Goal: Find specific page/section: Find specific page/section

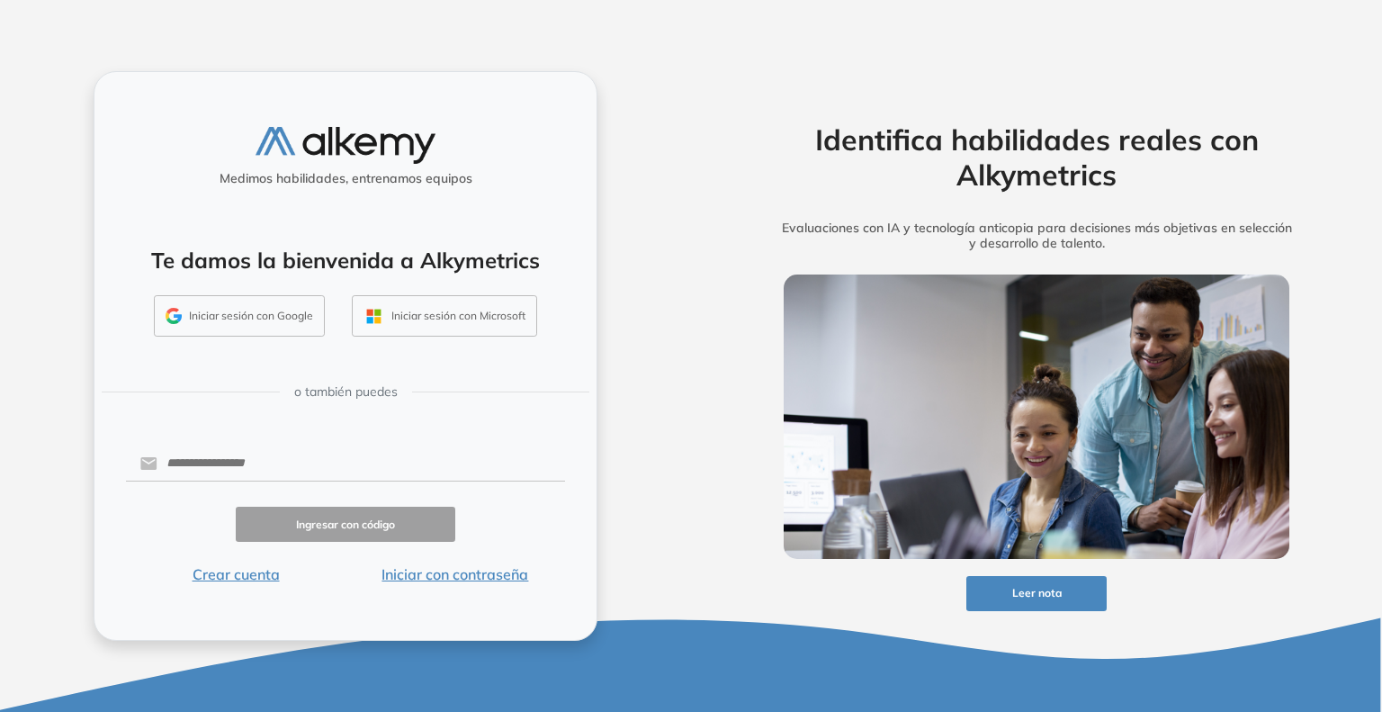
click at [248, 326] on button "Iniciar sesión con Google" at bounding box center [239, 315] width 171 height 41
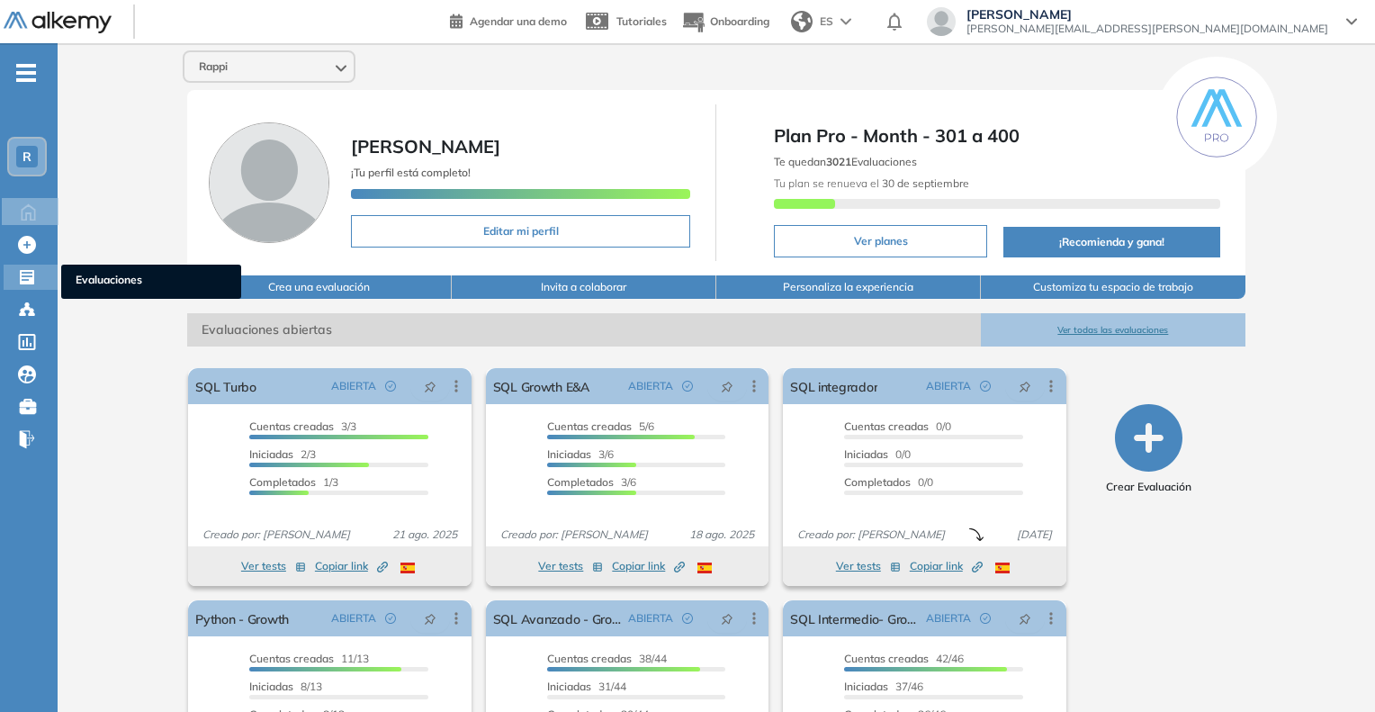
click at [37, 270] on div at bounding box center [29, 276] width 22 height 22
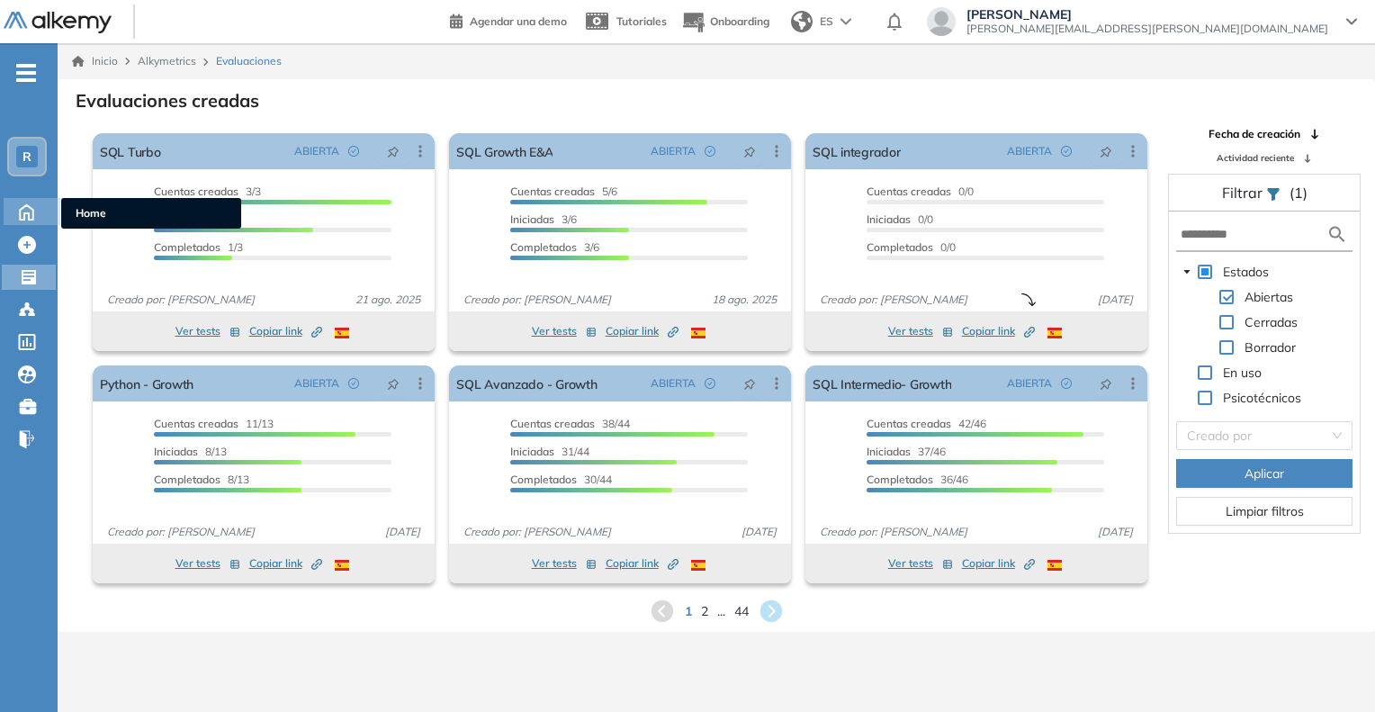
click at [21, 209] on icon at bounding box center [26, 211] width 13 height 15
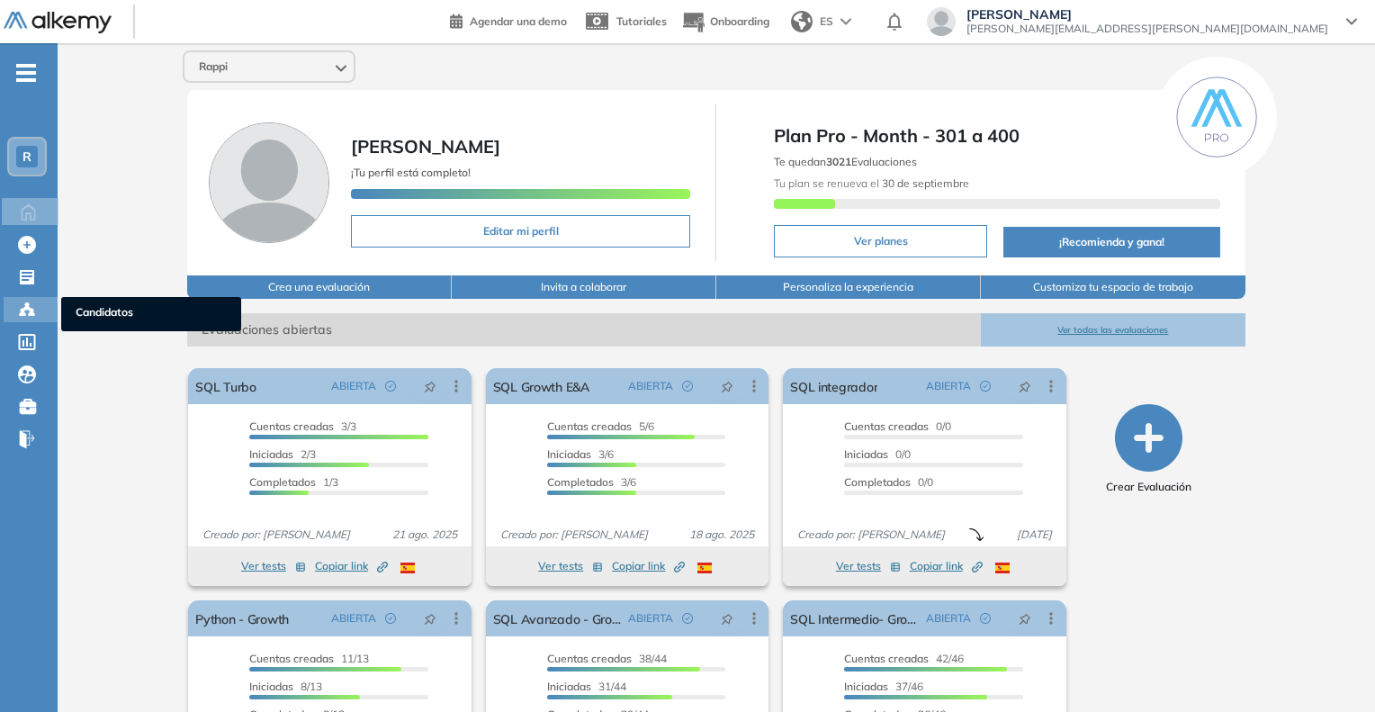
click at [40, 308] on div "Candidatos Candidatos" at bounding box center [31, 309] width 54 height 25
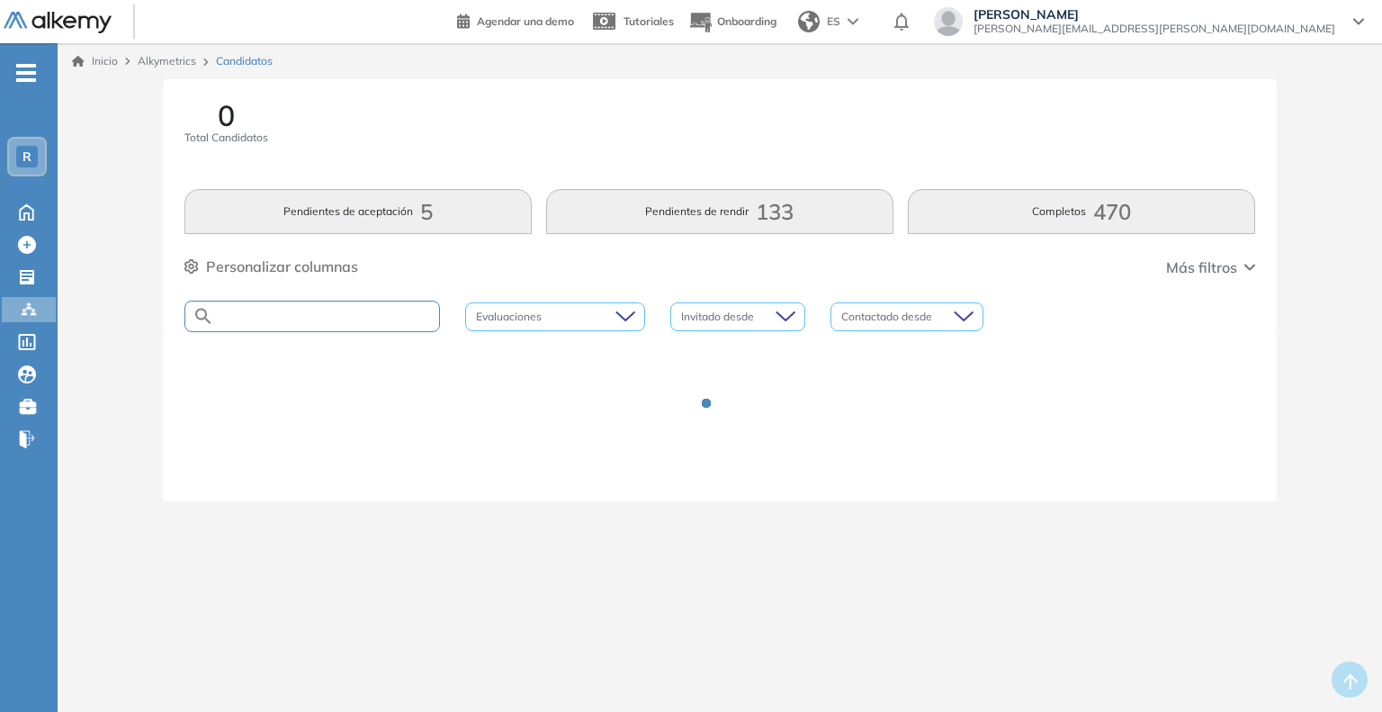
click at [344, 311] on input "text" at bounding box center [326, 316] width 225 height 13
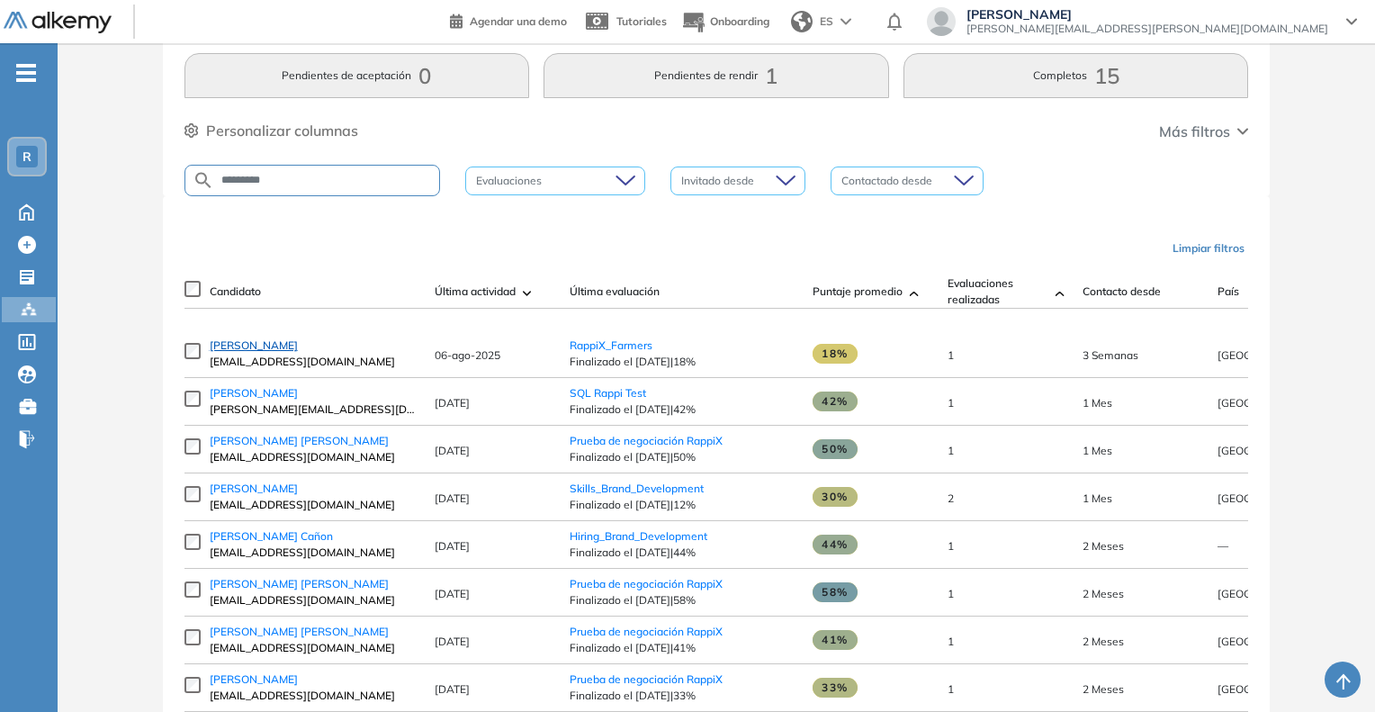
scroll to position [182, 0]
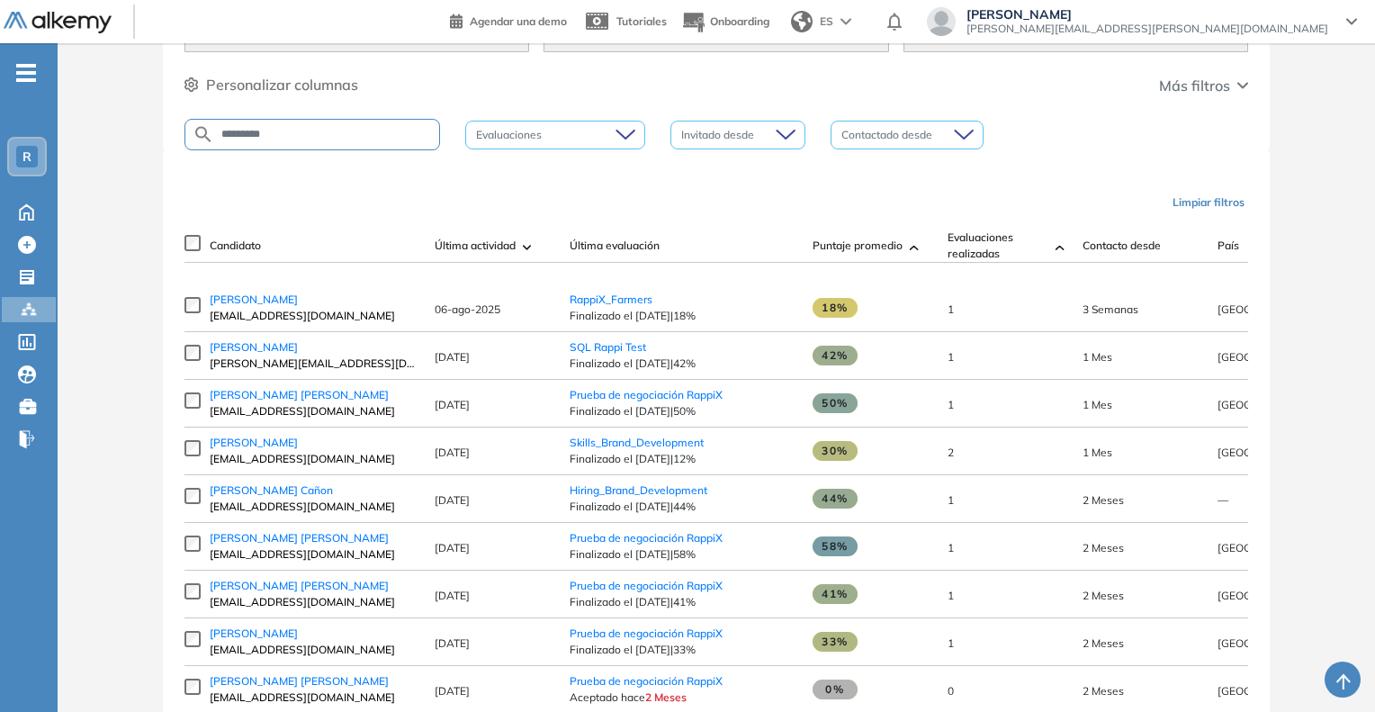
click at [314, 131] on input "*********" at bounding box center [326, 134] width 225 height 13
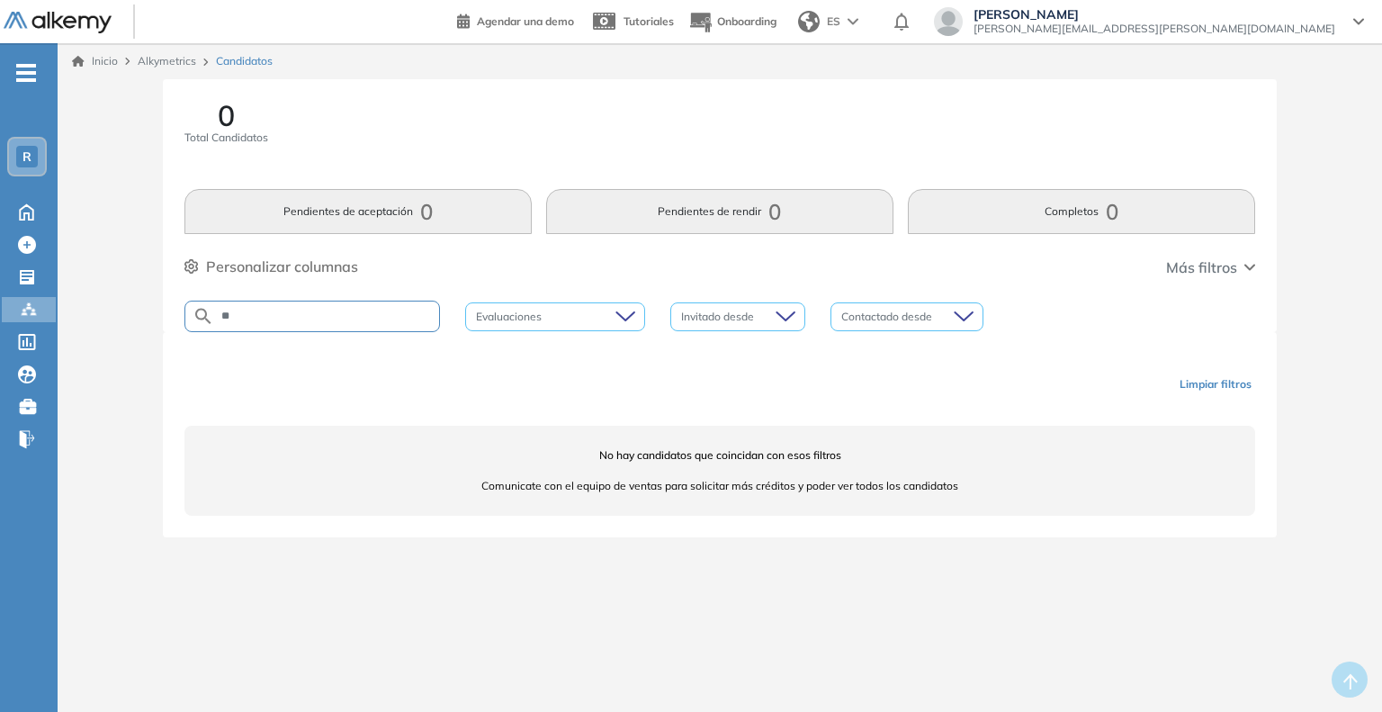
type input "*"
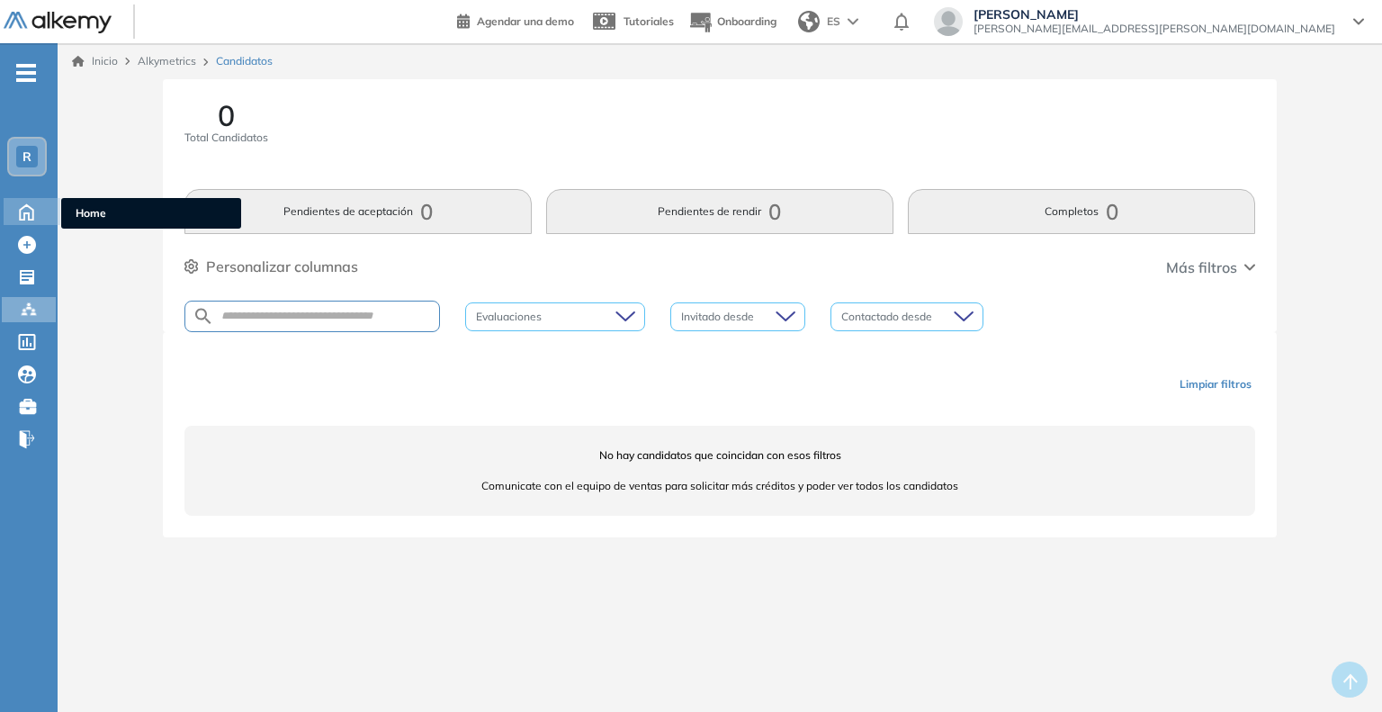
click at [22, 202] on icon at bounding box center [26, 211] width 31 height 22
